Goal: Task Accomplishment & Management: Use online tool/utility

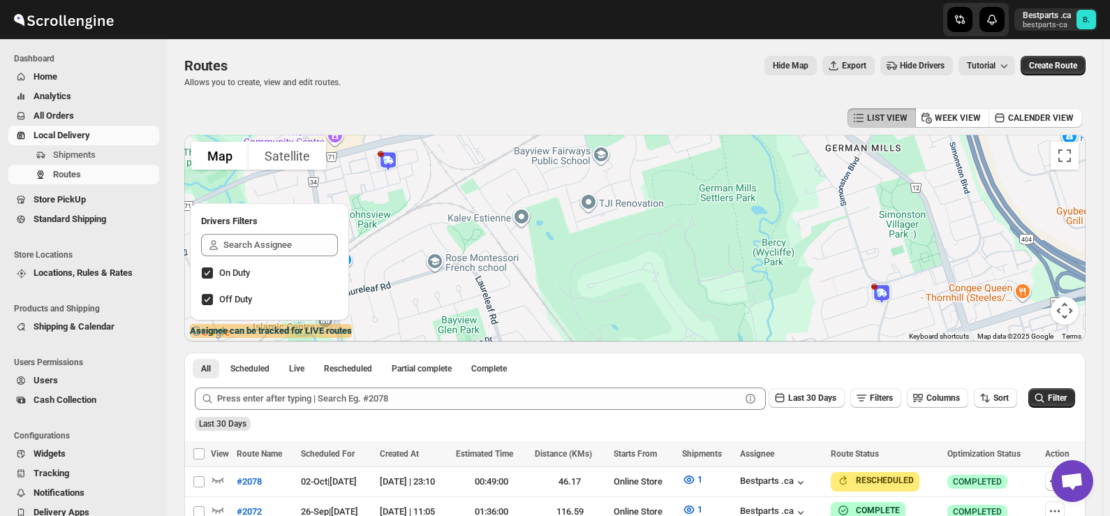
click at [84, 151] on span "Shipments" at bounding box center [74, 154] width 43 height 10
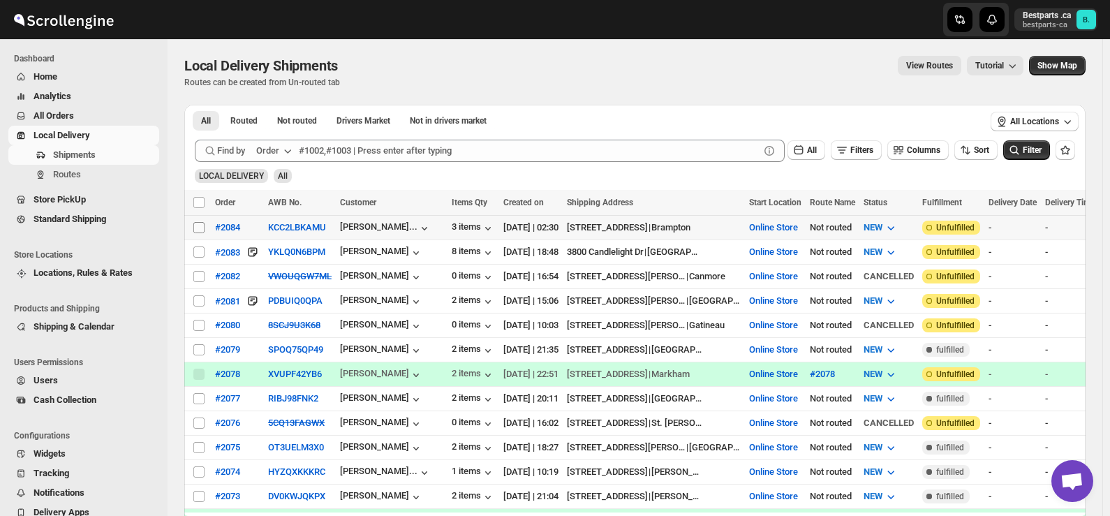
click at [199, 230] on input "Select shipment" at bounding box center [198, 227] width 11 height 11
checkbox input "true"
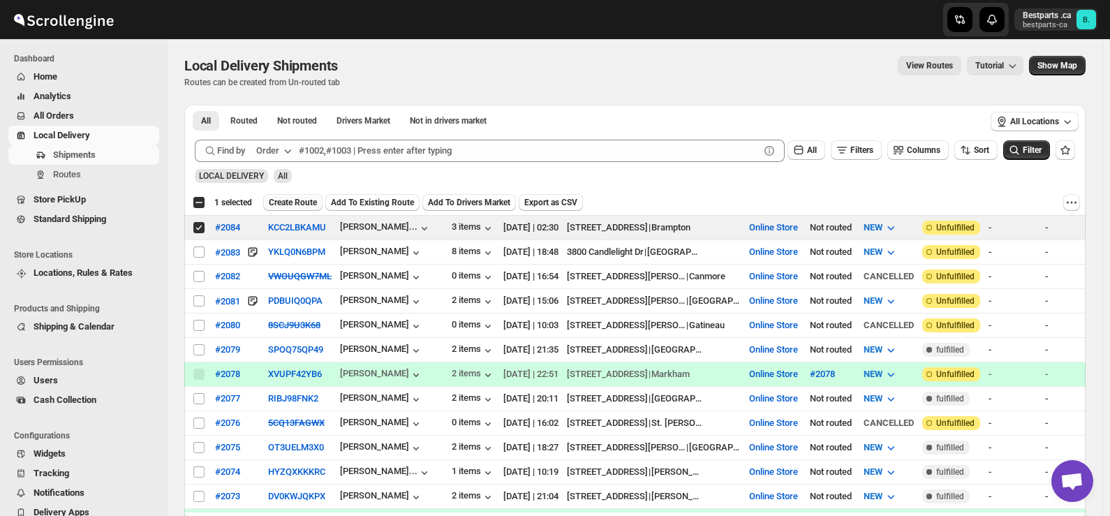
click at [288, 202] on span "Create Route" at bounding box center [293, 202] width 48 height 11
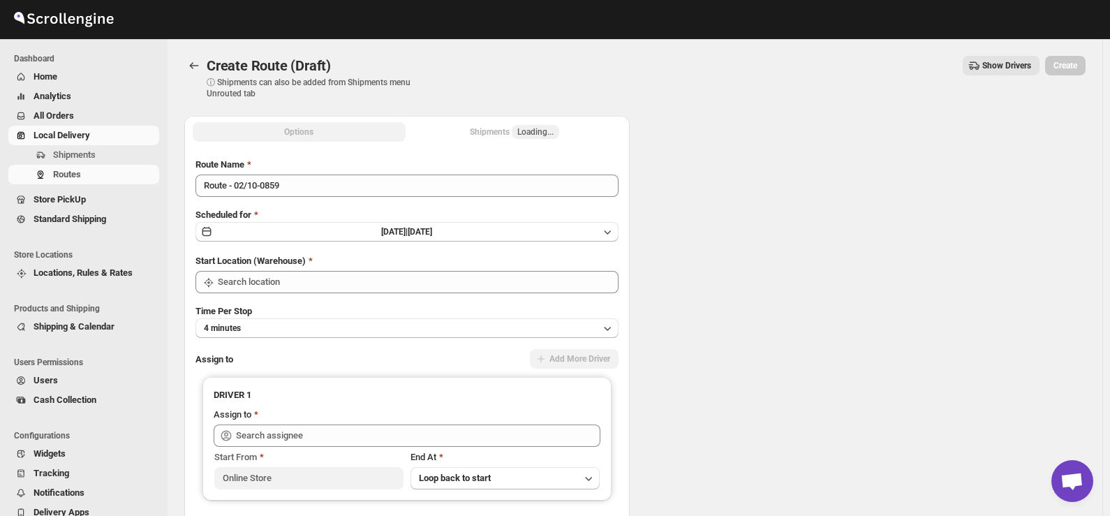
type input "Online Store"
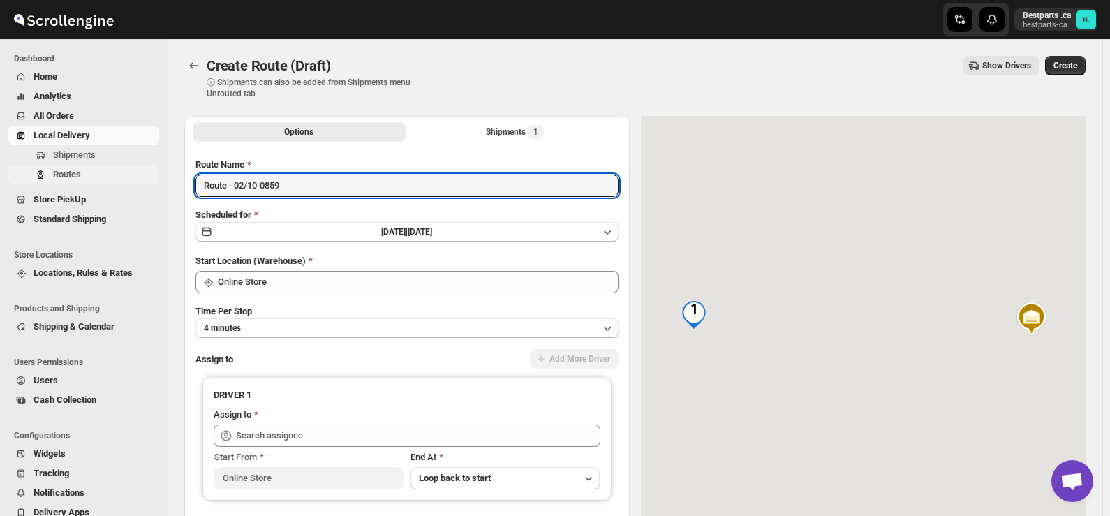
drag, startPoint x: 304, startPoint y: 185, endPoint x: 132, endPoint y: 183, distance: 171.7
click at [132, 183] on div "Skip to content Bestparts .ca bestparts-ca B. Dashboard Home Analytics All Orde…" at bounding box center [555, 329] width 1110 height 659
paste input "#2084"
type input "#2084"
click at [401, 227] on span "[DATE] |" at bounding box center [394, 232] width 27 height 10
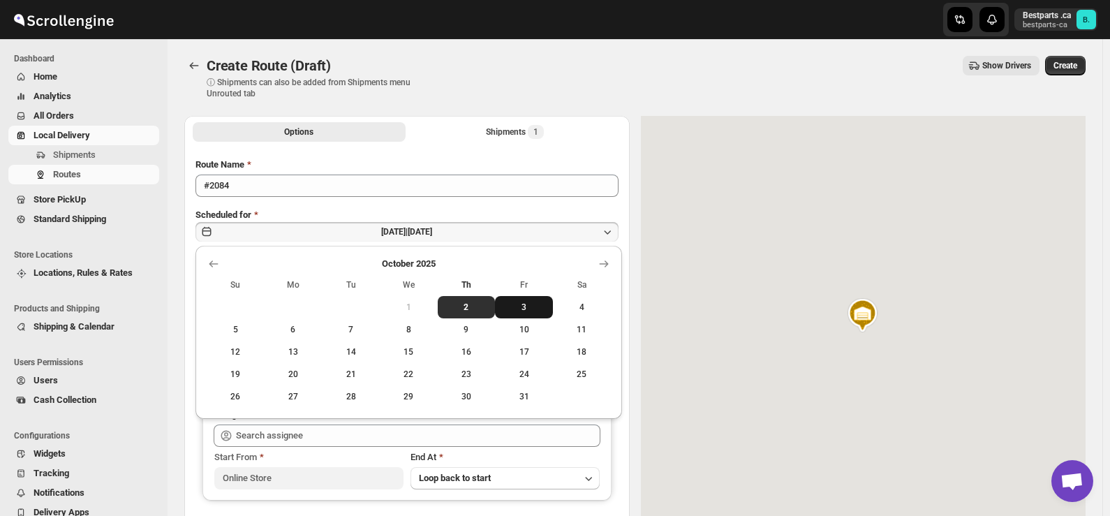
click at [527, 306] on span "3" at bounding box center [523, 306] width 47 height 11
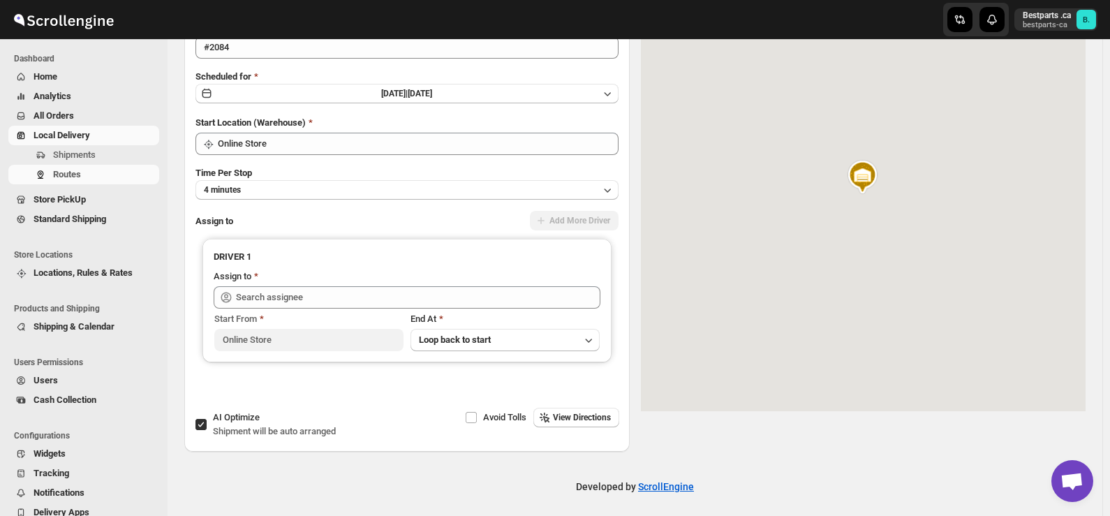
scroll to position [140, 0]
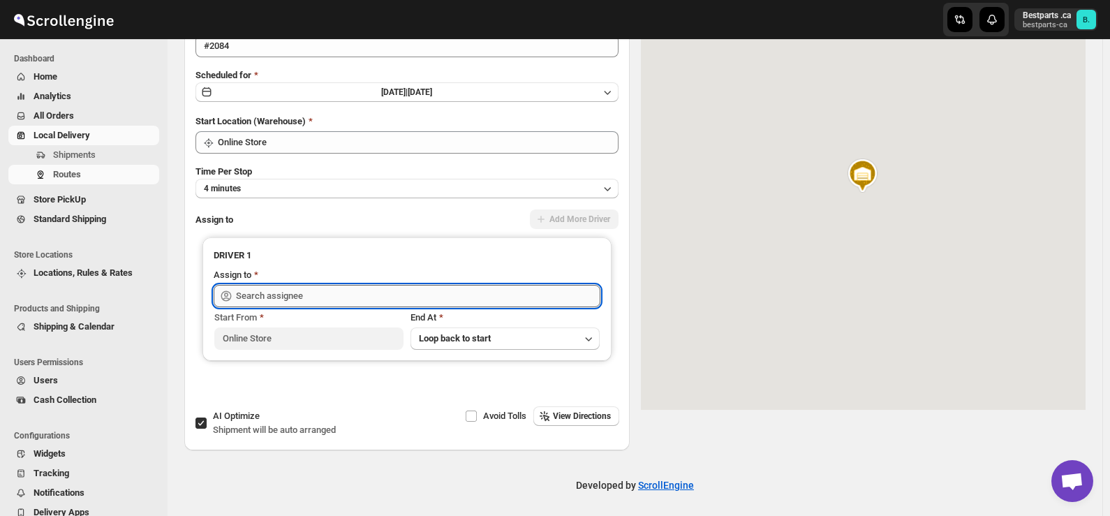
click at [322, 304] on input "text" at bounding box center [418, 296] width 364 height 22
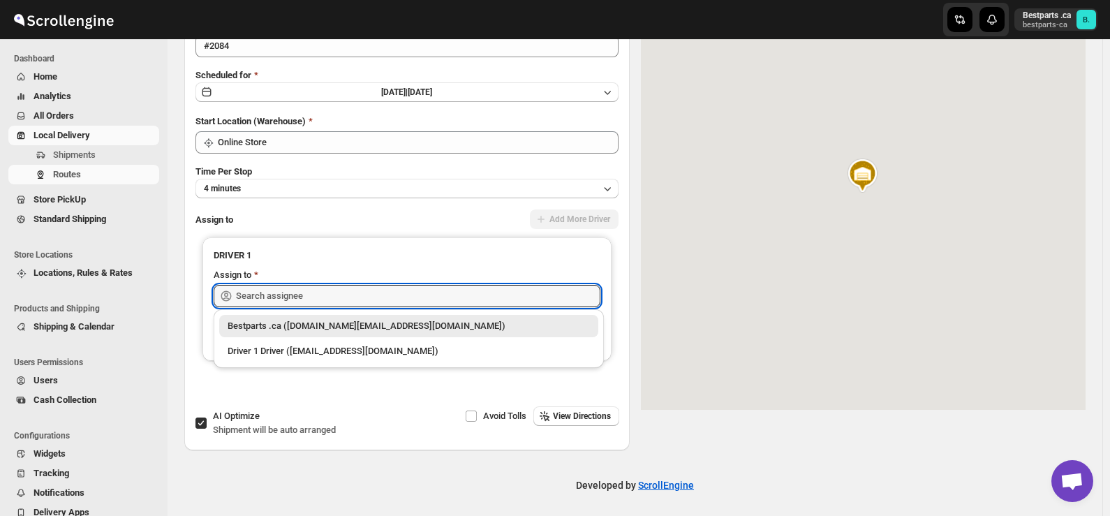
click at [299, 327] on div "Bestparts .ca ([DOMAIN_NAME][EMAIL_ADDRESS][DOMAIN_NAME])" at bounding box center [408, 326] width 362 height 14
type input "Bestparts .ca ([DOMAIN_NAME][EMAIL_ADDRESS][DOMAIN_NAME])"
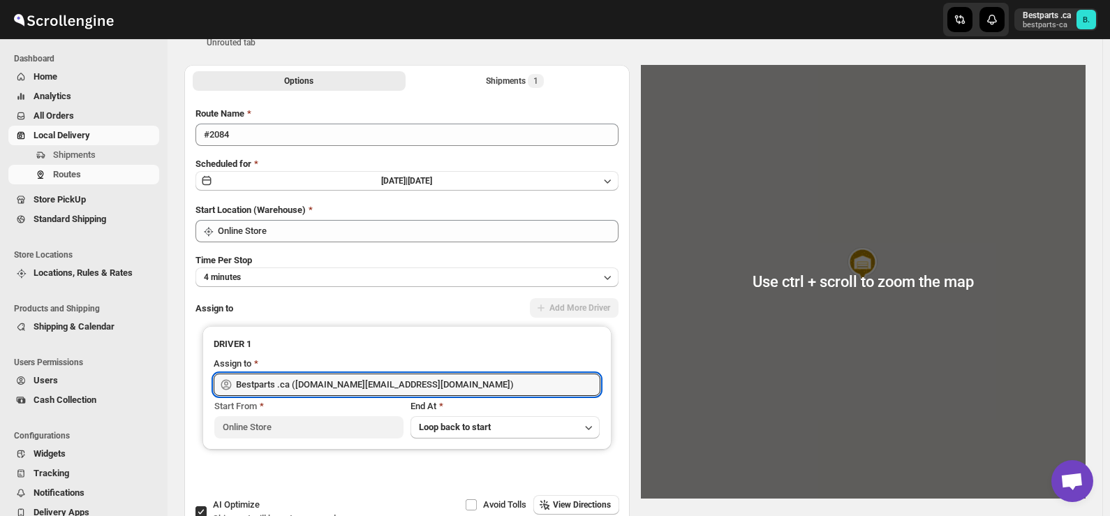
scroll to position [0, 0]
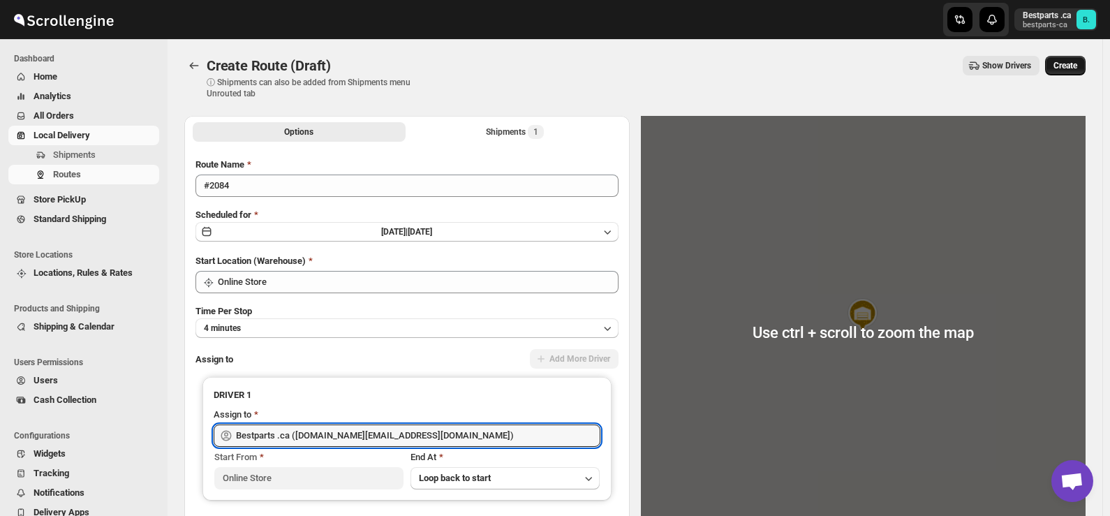
click at [1077, 66] on span "Create" at bounding box center [1065, 65] width 24 height 11
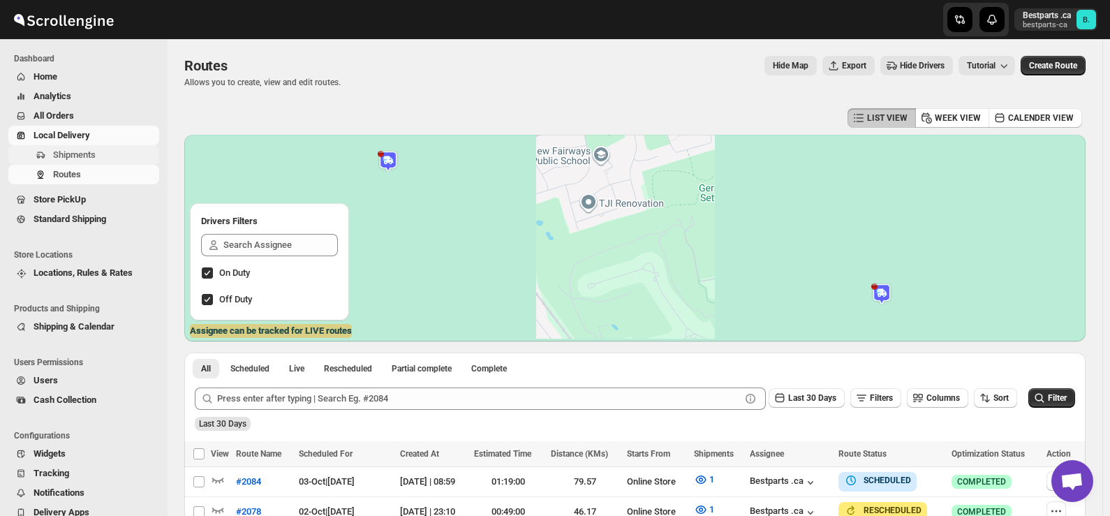
click at [67, 157] on span "Shipments" at bounding box center [74, 154] width 43 height 10
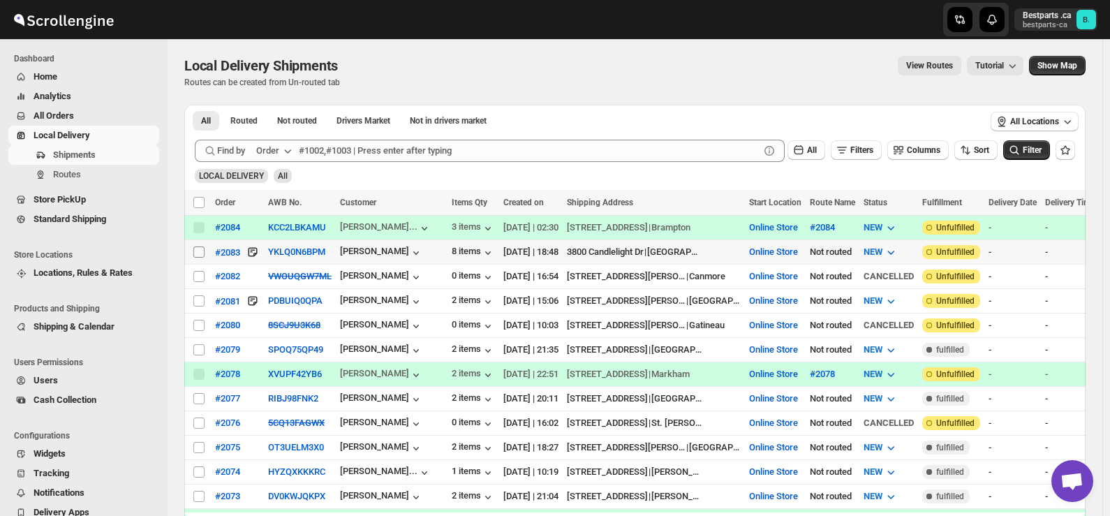
click at [198, 253] on input "Select shipment" at bounding box center [198, 251] width 11 height 11
checkbox input "true"
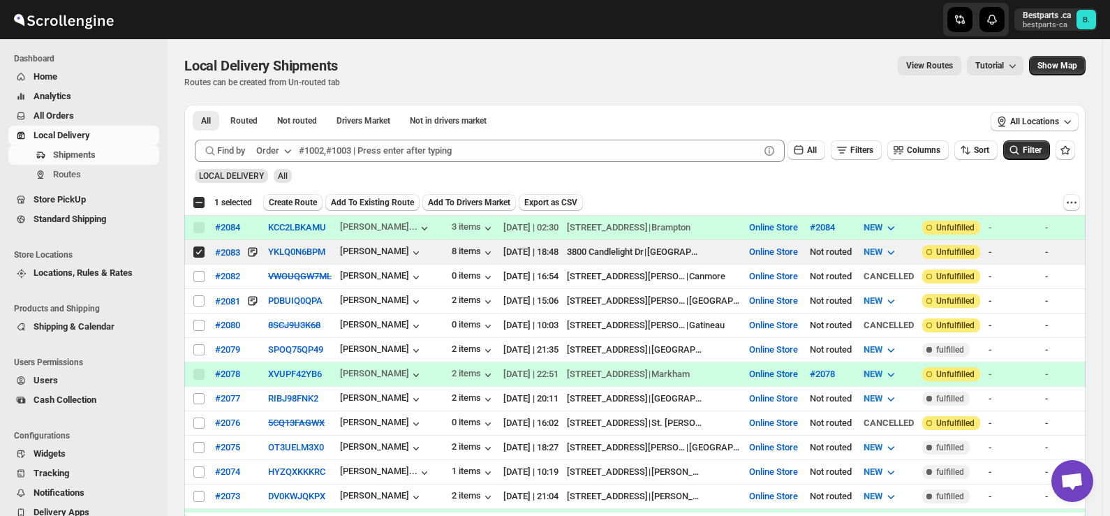
click at [282, 199] on span "Create Route" at bounding box center [293, 202] width 48 height 11
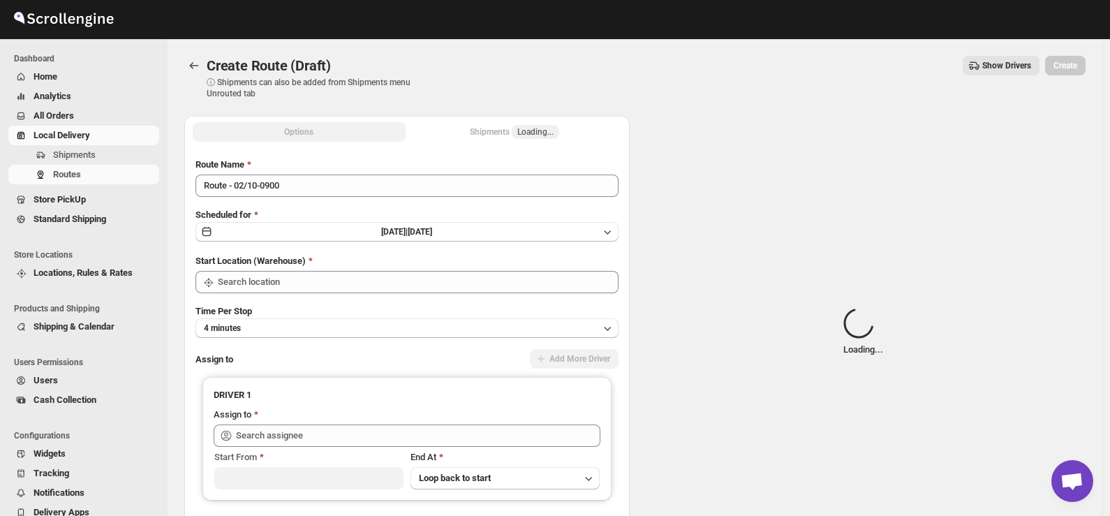
type input "Online Store"
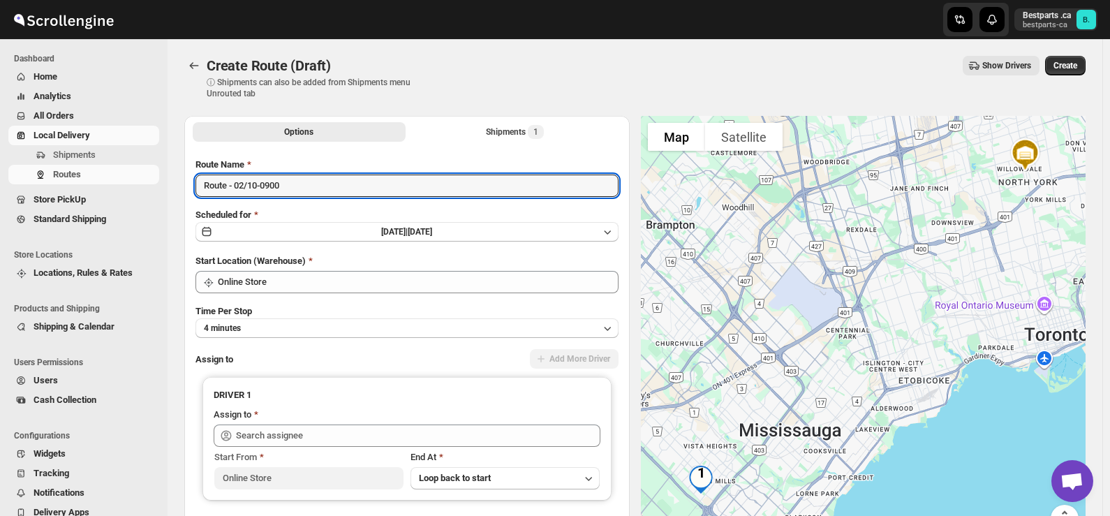
drag, startPoint x: 315, startPoint y: 185, endPoint x: 0, endPoint y: 151, distance: 316.5
click at [0, 155] on div "Skip to content Bestparts .ca bestparts-ca B. Dashboard Home Analytics All Orde…" at bounding box center [555, 329] width 1110 height 659
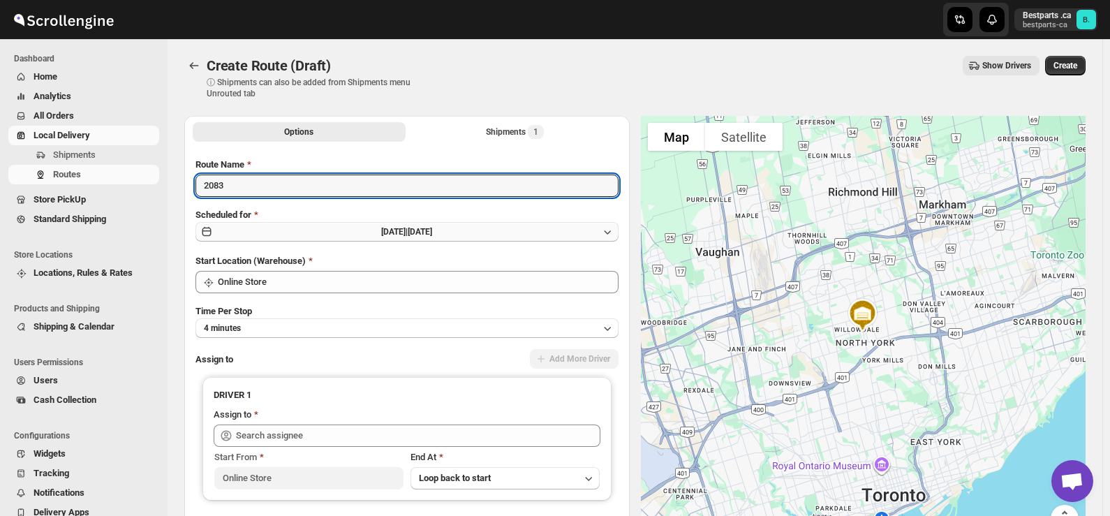
type input "2083"
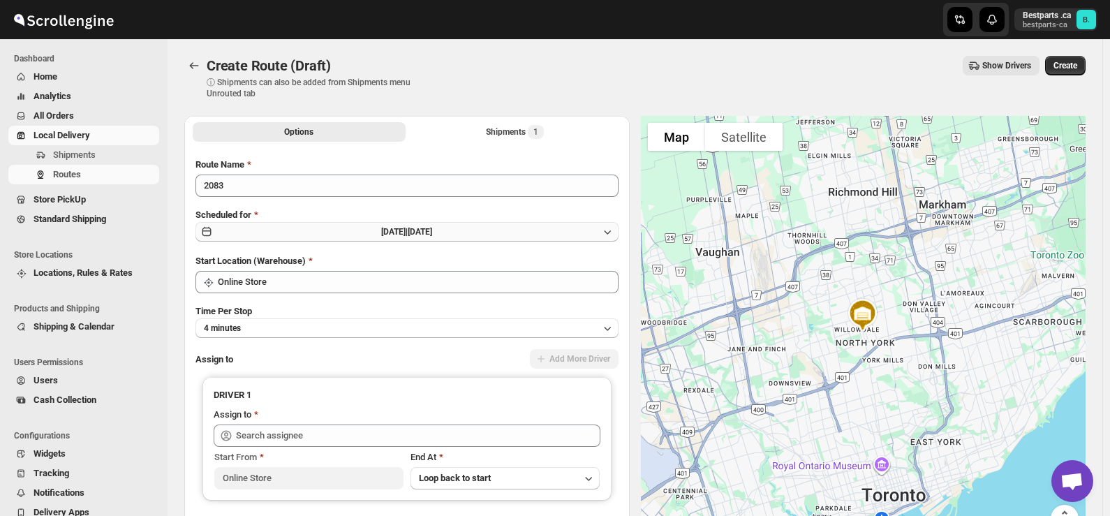
click at [405, 232] on span "[DATE] |" at bounding box center [394, 232] width 27 height 10
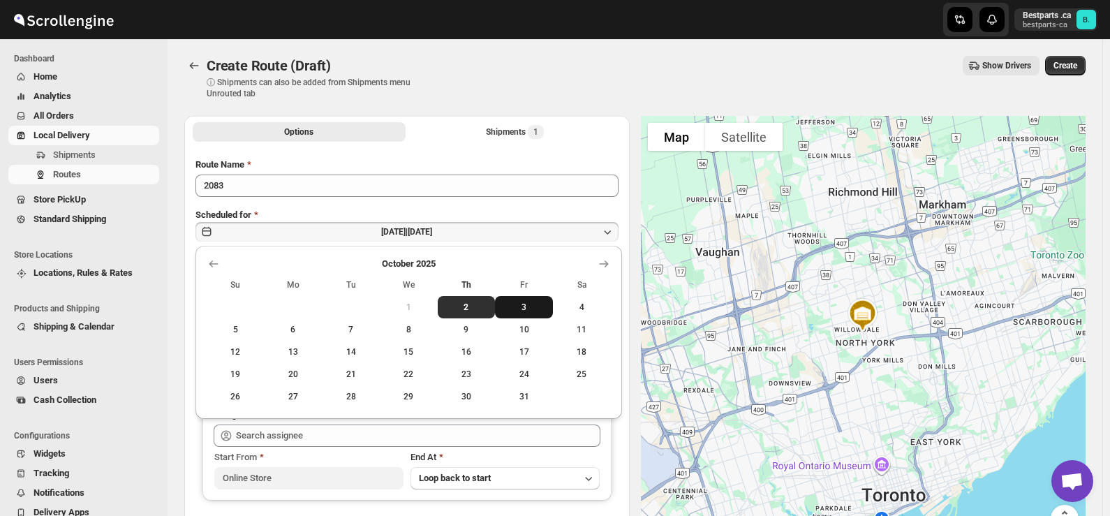
click at [527, 310] on span "3" at bounding box center [523, 306] width 47 height 11
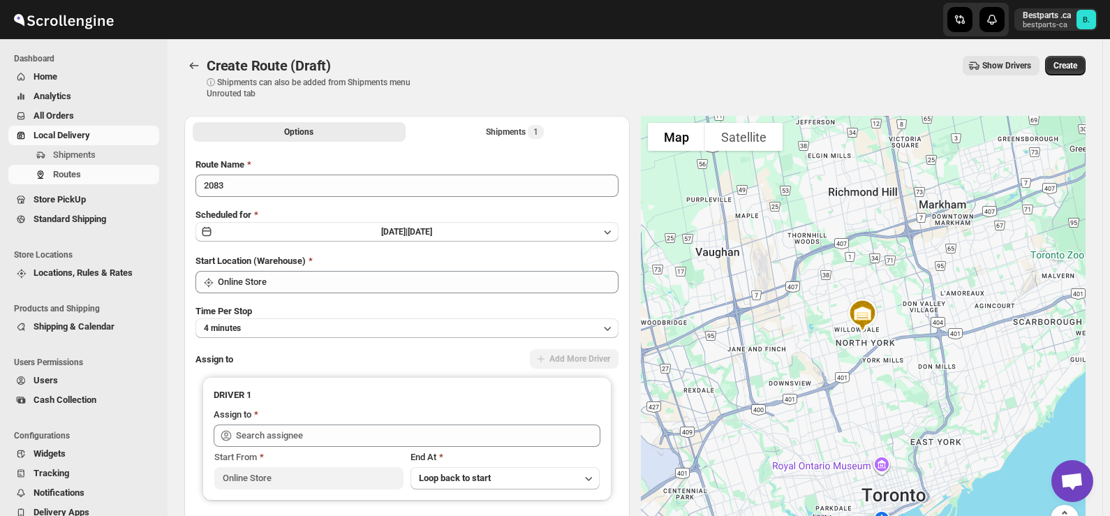
click at [579, 85] on div "Create Route (Draft) ⓘ Shipments can also be added from Shipments menu Unrouted…" at bounding box center [634, 77] width 901 height 43
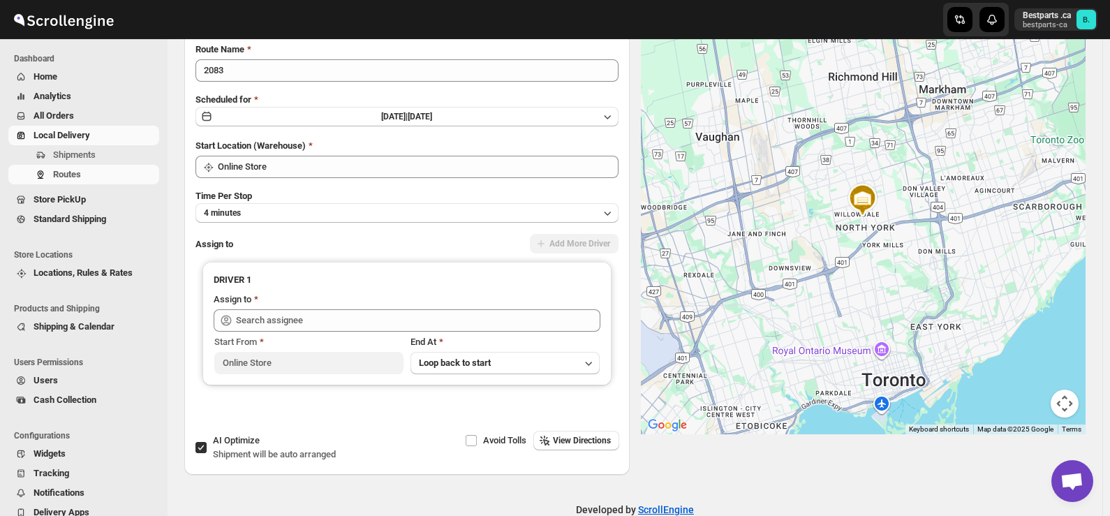
scroll to position [142, 0]
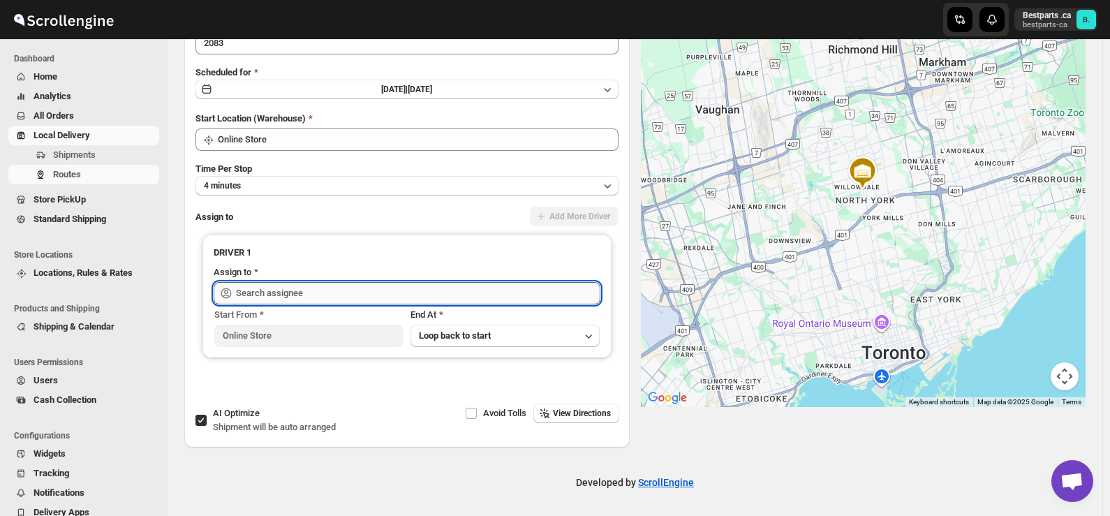
click at [403, 294] on input "text" at bounding box center [418, 293] width 364 height 22
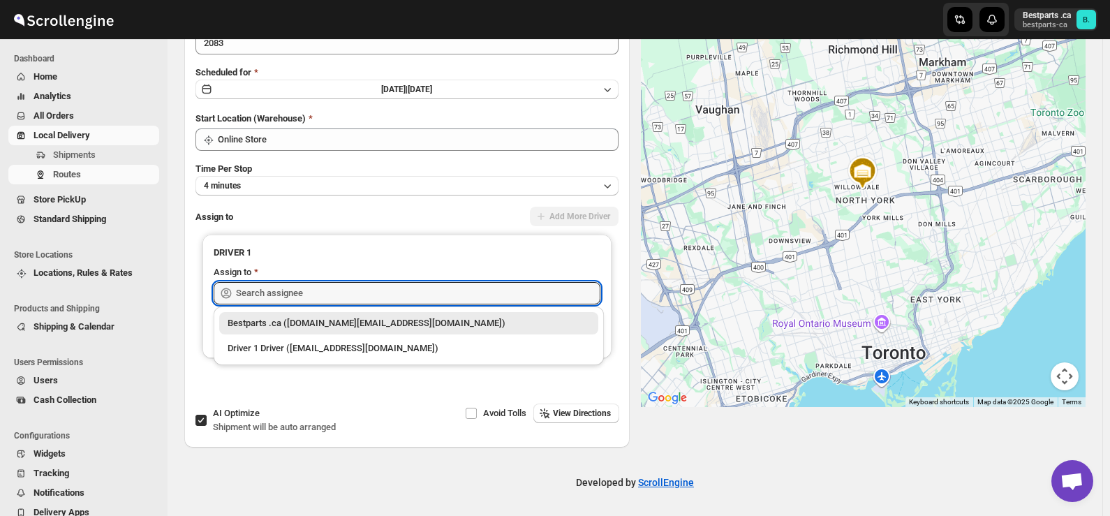
click at [312, 320] on div "Bestparts .ca ([DOMAIN_NAME][EMAIL_ADDRESS][DOMAIN_NAME])" at bounding box center [408, 323] width 362 height 14
type input "Bestparts .ca ([DOMAIN_NAME][EMAIL_ADDRESS][DOMAIN_NAME])"
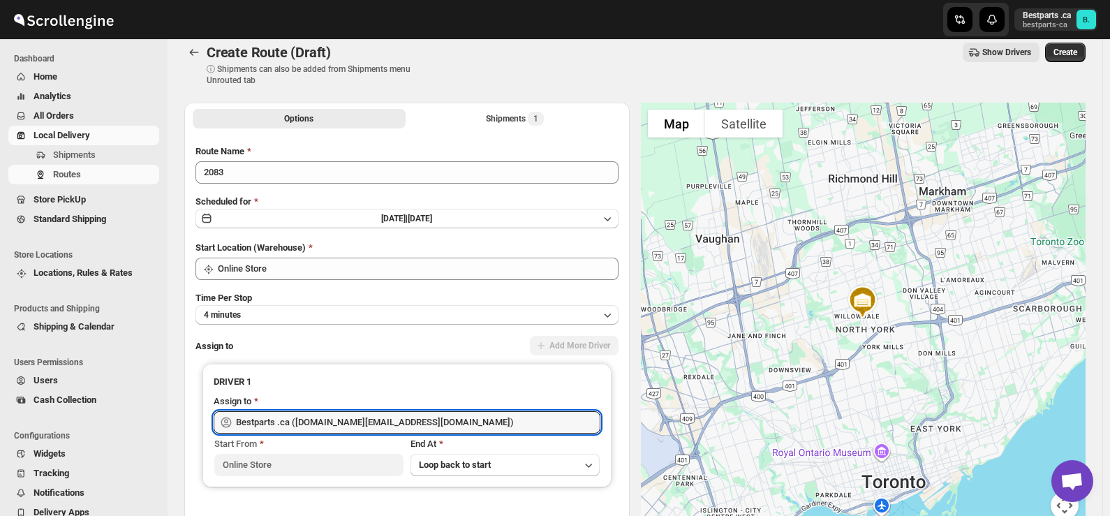
scroll to position [0, 0]
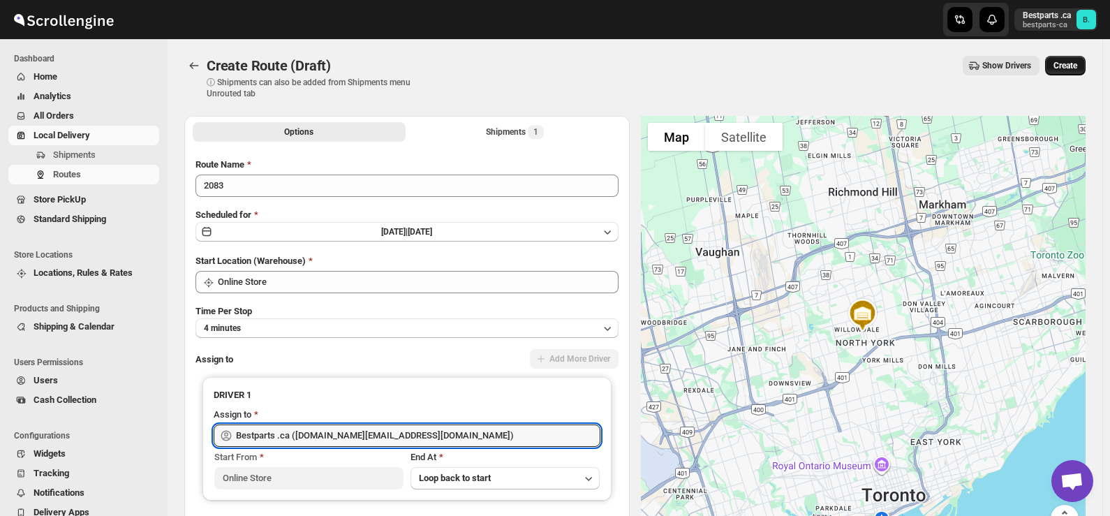
click at [1075, 68] on span "Create" at bounding box center [1065, 65] width 24 height 11
